Goal: Task Accomplishment & Management: Complete application form

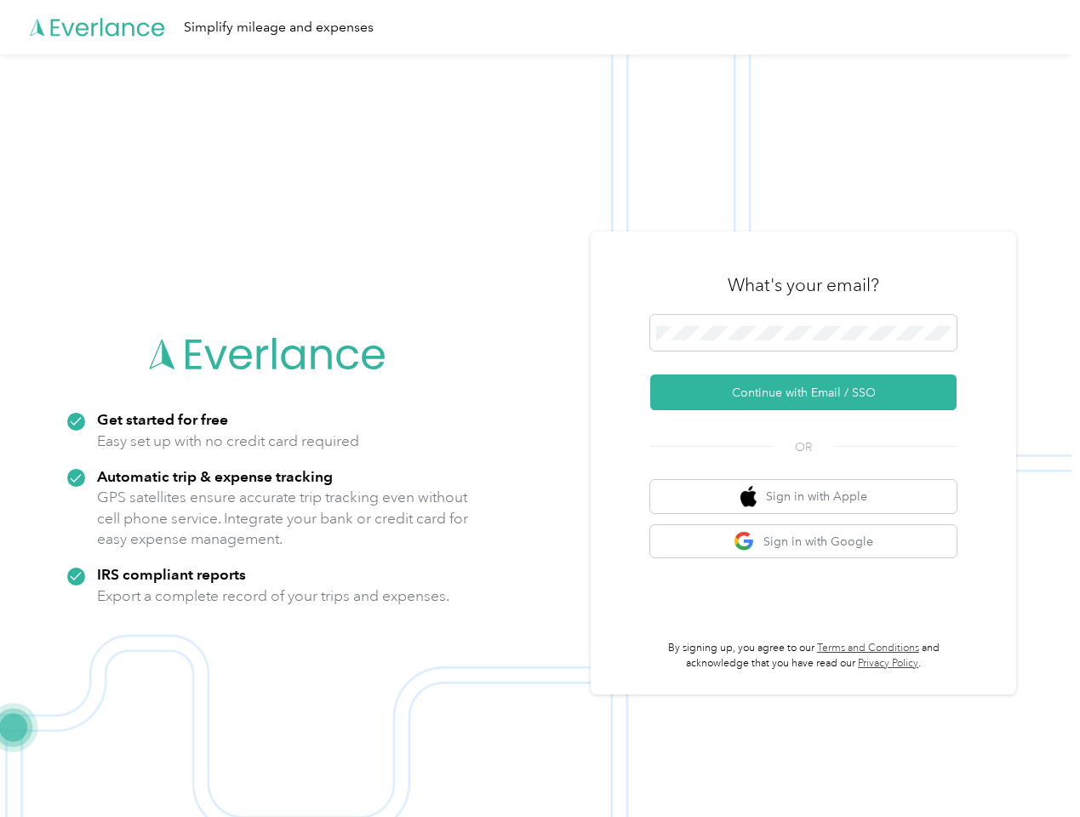
click at [540, 409] on img at bounding box center [536, 462] width 1072 height 817
click at [540, 27] on div "Simplify mileage and expenses" at bounding box center [536, 27] width 1072 height 54
click at [810, 392] on button "Continue with Email / SSO" at bounding box center [803, 393] width 306 height 36
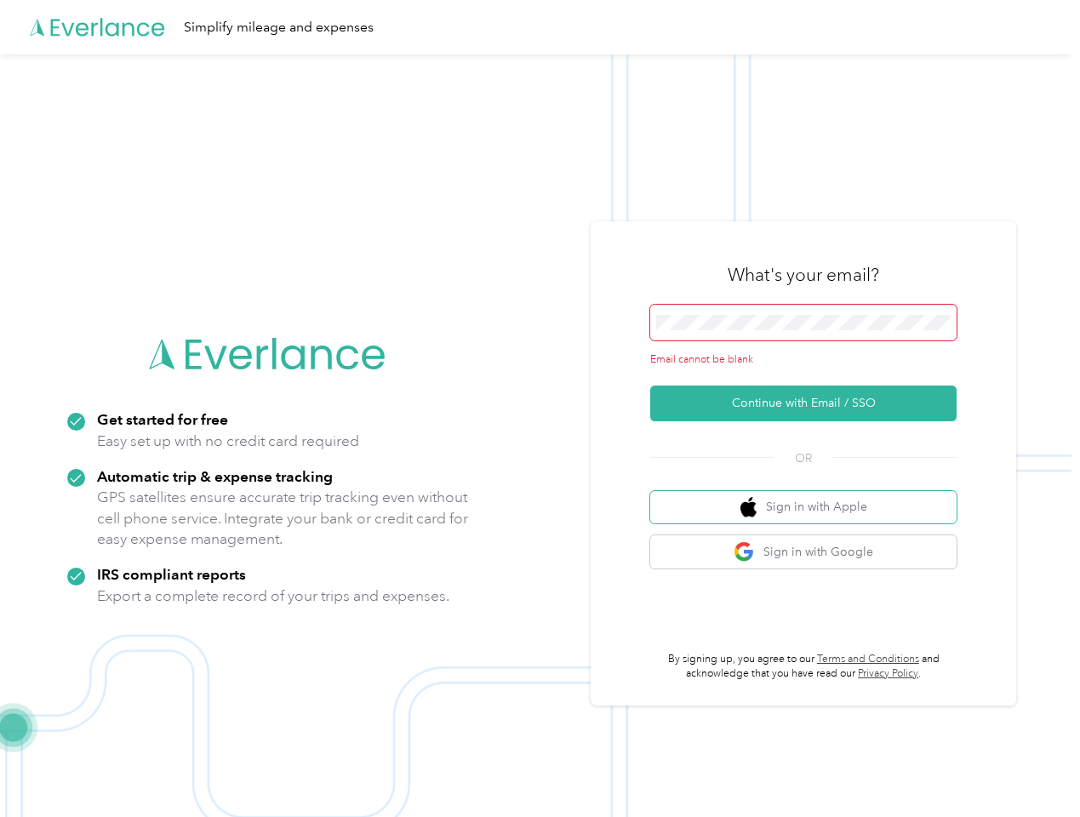
click at [810, 496] on button "Sign in with Apple" at bounding box center [803, 507] width 306 height 33
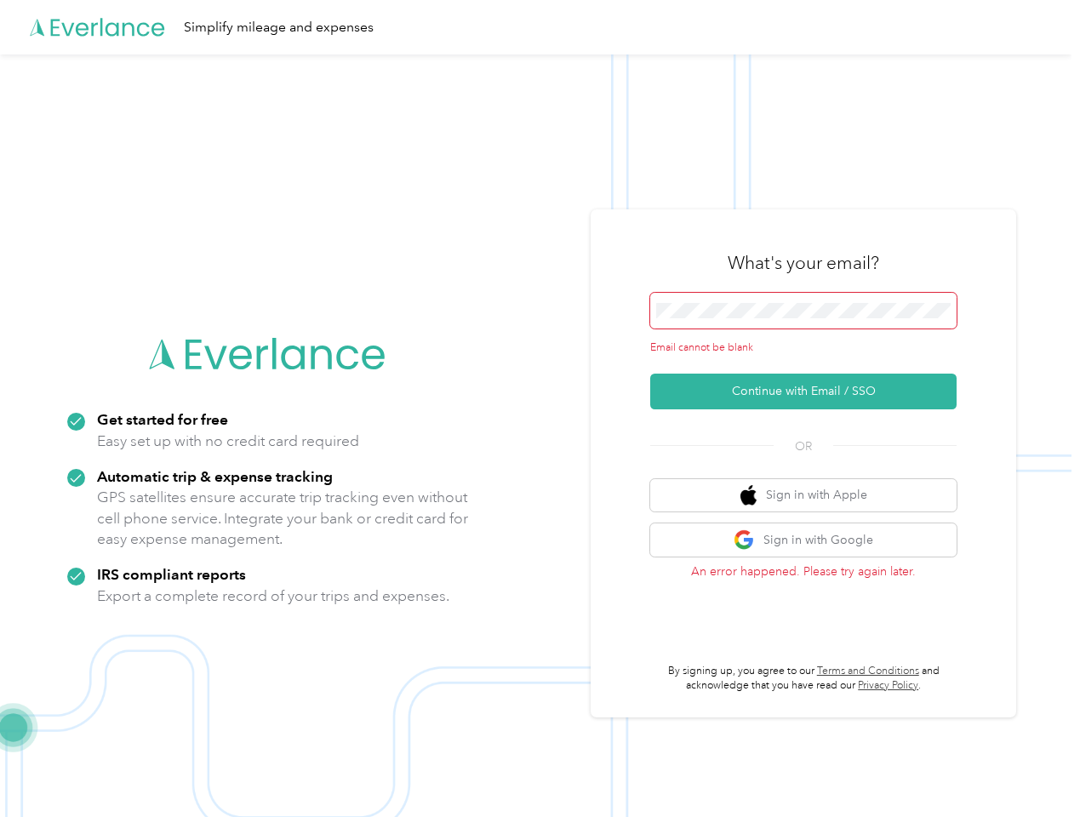
click at [810, 541] on button "Sign in with Google" at bounding box center [803, 539] width 306 height 33
